Goal: Task Accomplishment & Management: Manage account settings

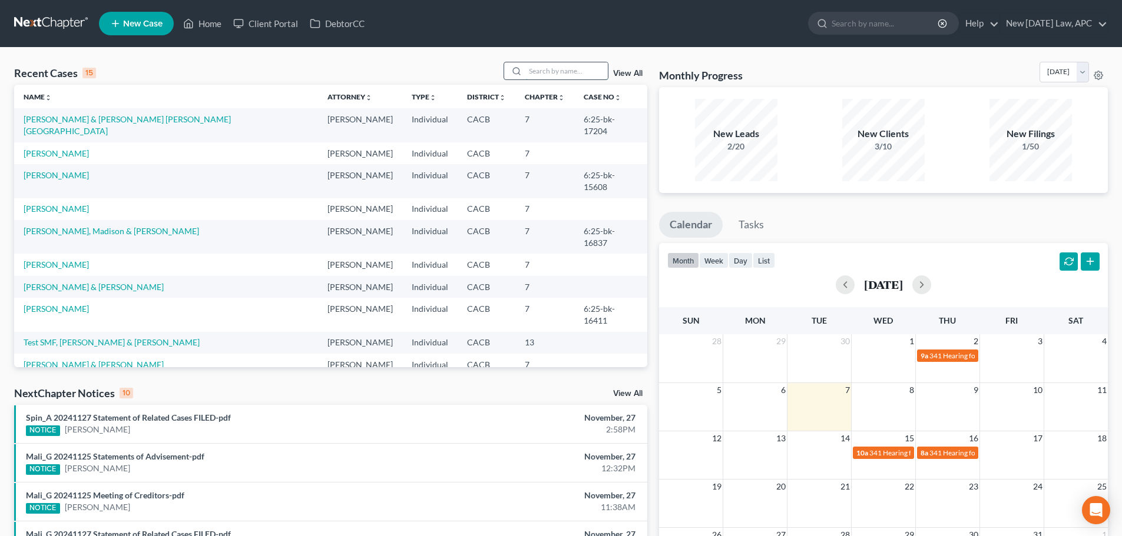
click at [545, 71] on input "search" at bounding box center [566, 70] width 82 height 17
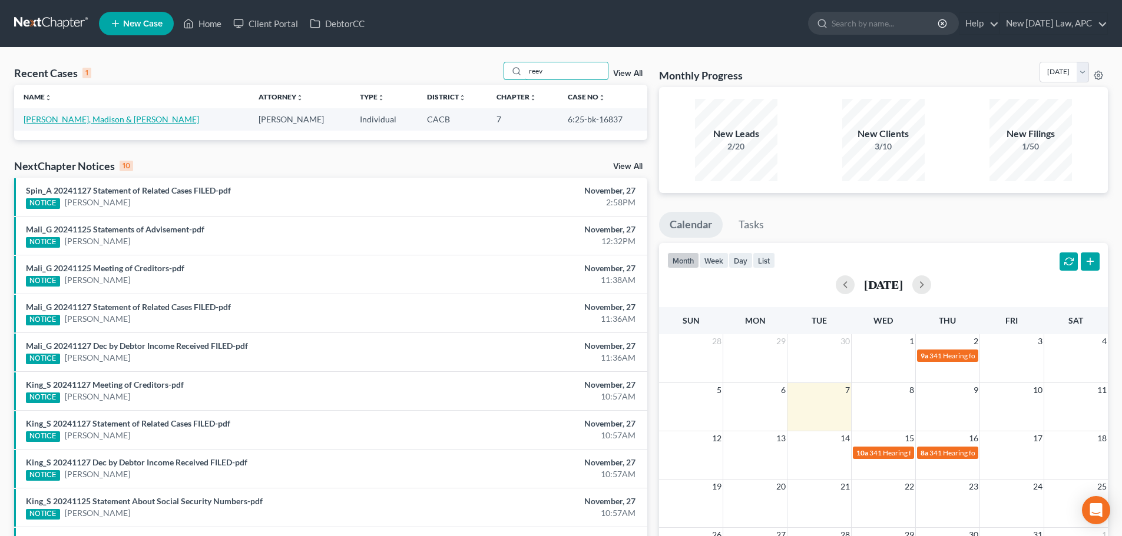
type input "reev"
click at [61, 115] on link "[PERSON_NAME], Madison & [PERSON_NAME]" at bounding box center [111, 119] width 175 height 10
select select "4"
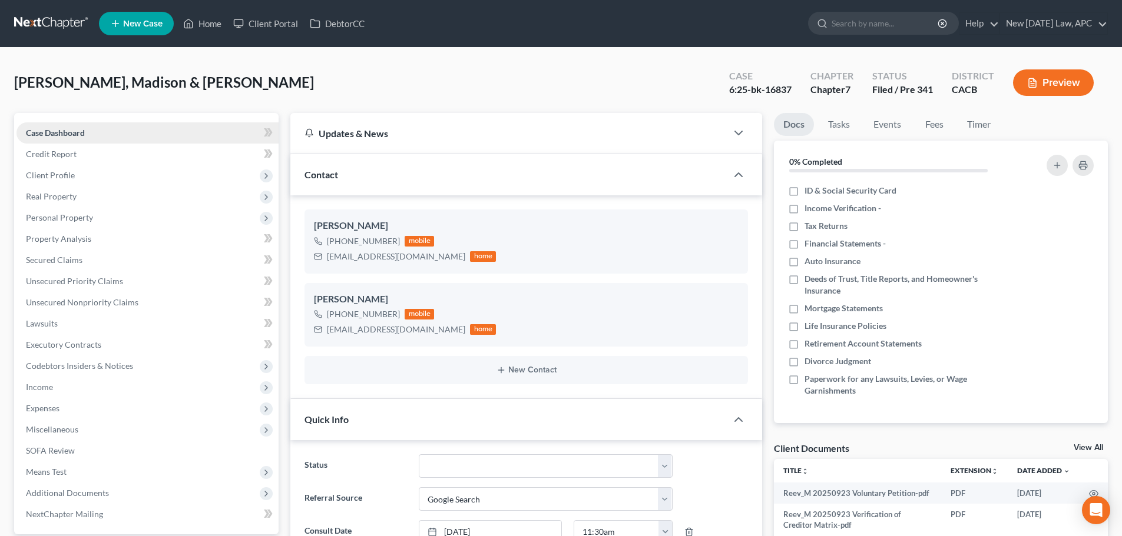
scroll to position [539, 0]
click at [75, 255] on span "Secured Claims" at bounding box center [54, 260] width 57 height 10
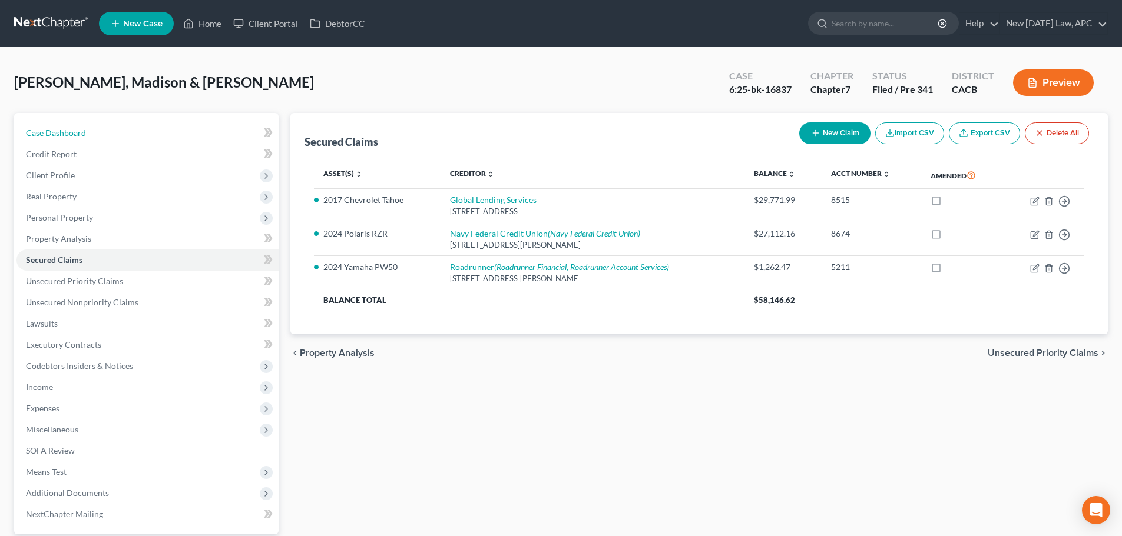
drag, startPoint x: 99, startPoint y: 128, endPoint x: 342, endPoint y: 4, distance: 272.2
click at [99, 128] on link "Case Dashboard" at bounding box center [147, 132] width 262 height 21
select select "4"
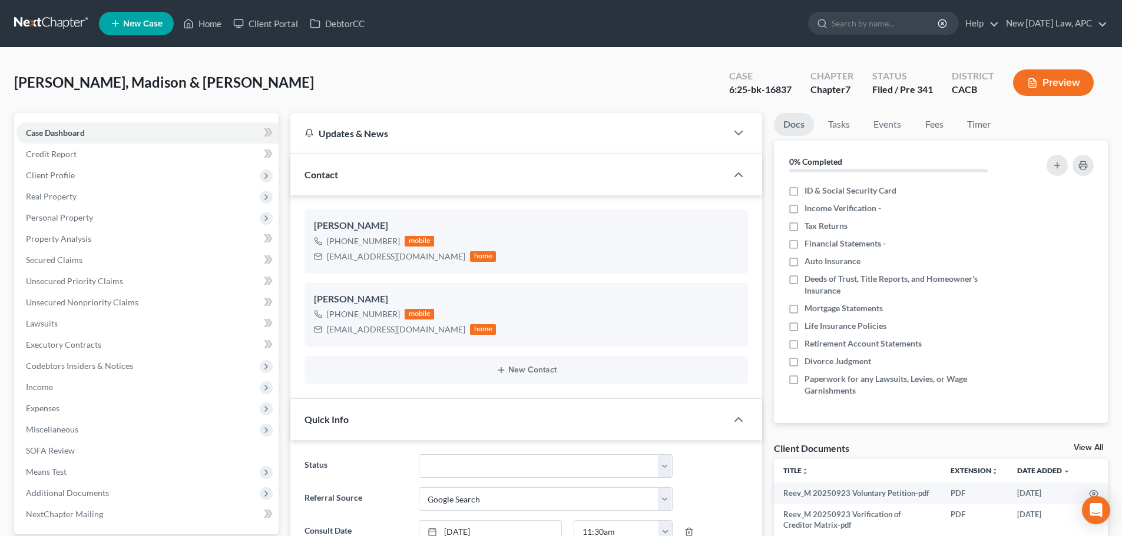
scroll to position [539, 0]
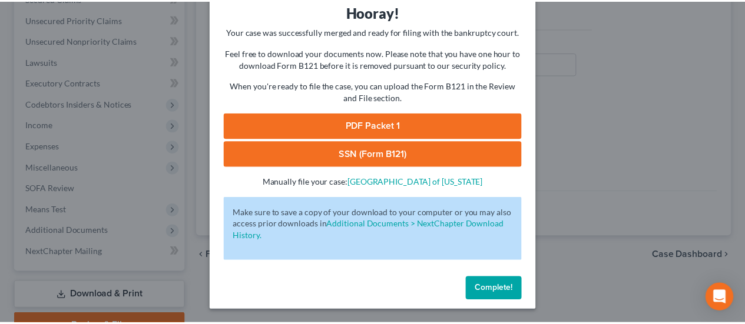
scroll to position [262, 0]
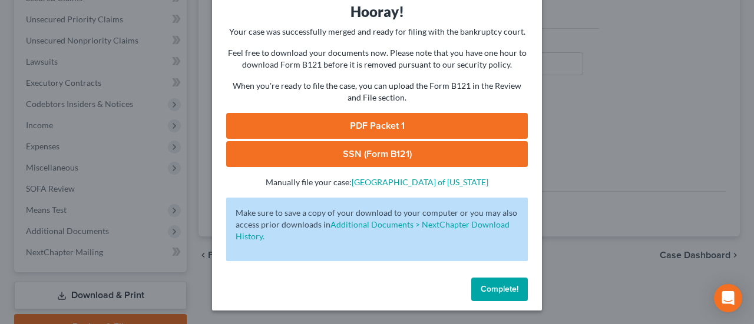
drag, startPoint x: 496, startPoint y: 288, endPoint x: 477, endPoint y: 283, distance: 19.4
click at [496, 288] on span "Complete!" at bounding box center [499, 289] width 38 height 10
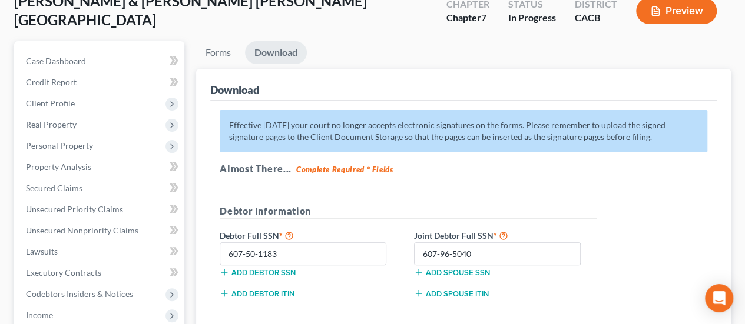
scroll to position [0, 0]
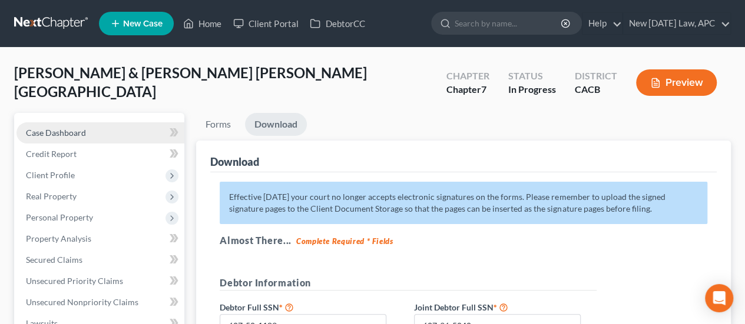
click at [96, 130] on link "Case Dashboard" at bounding box center [100, 132] width 168 height 21
select select "6"
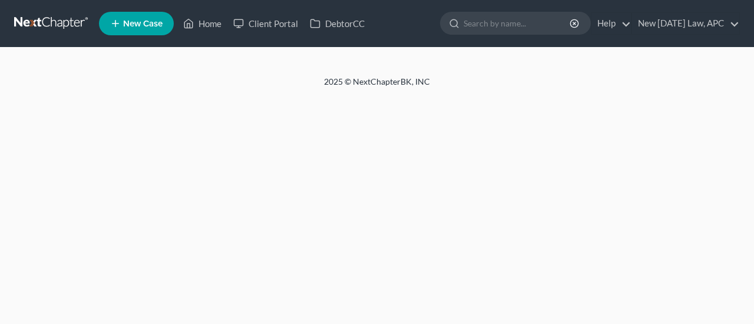
select select "6"
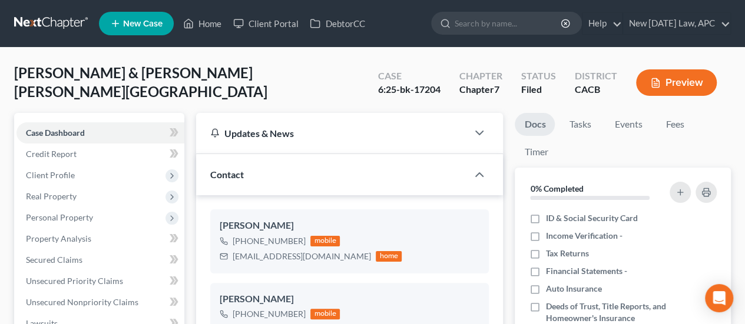
scroll to position [8399, 0]
